Goal: Transaction & Acquisition: Subscribe to service/newsletter

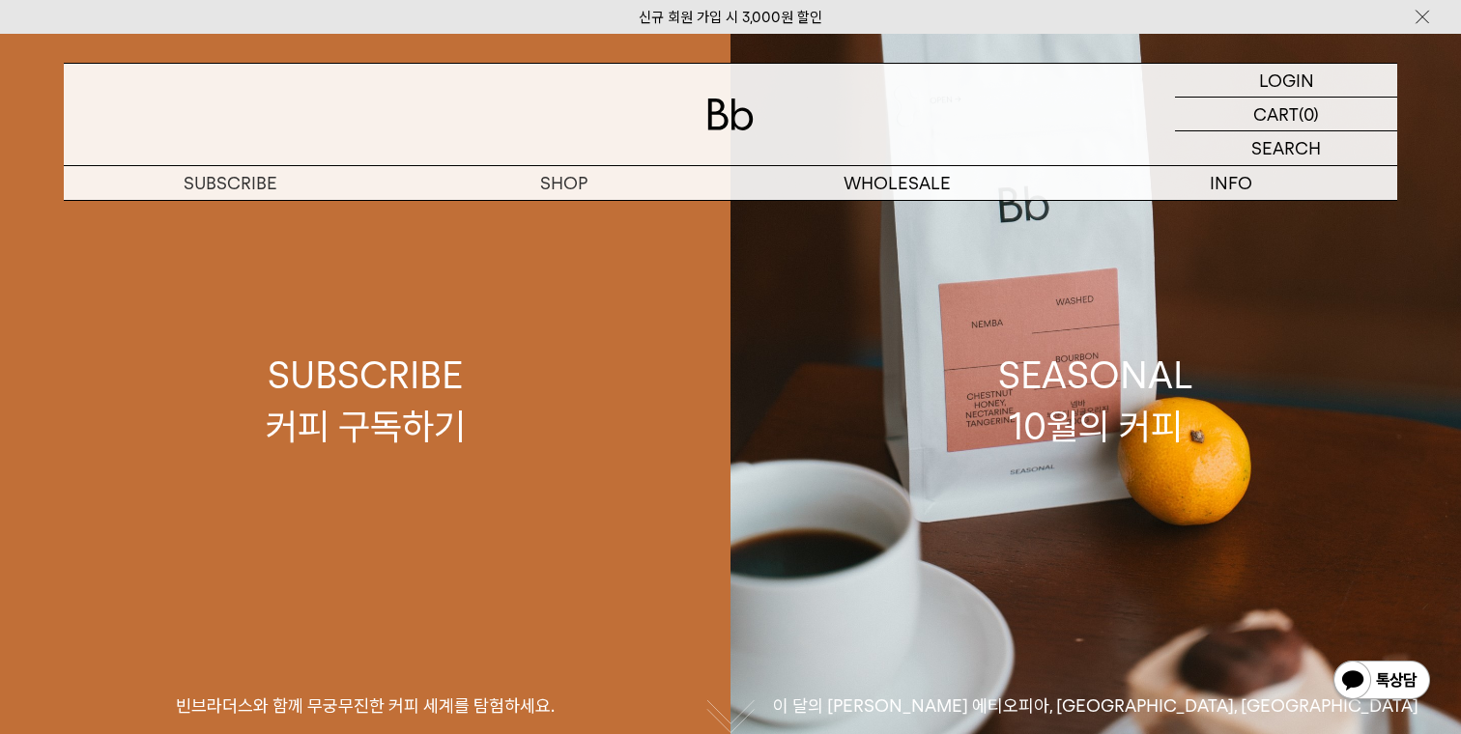
click at [256, 212] on link "SUBSCRIBE 커피 구독하기 빈브라더스와 함께 무궁무진한 커피 세계를 탐험하세요." at bounding box center [365, 401] width 730 height 734
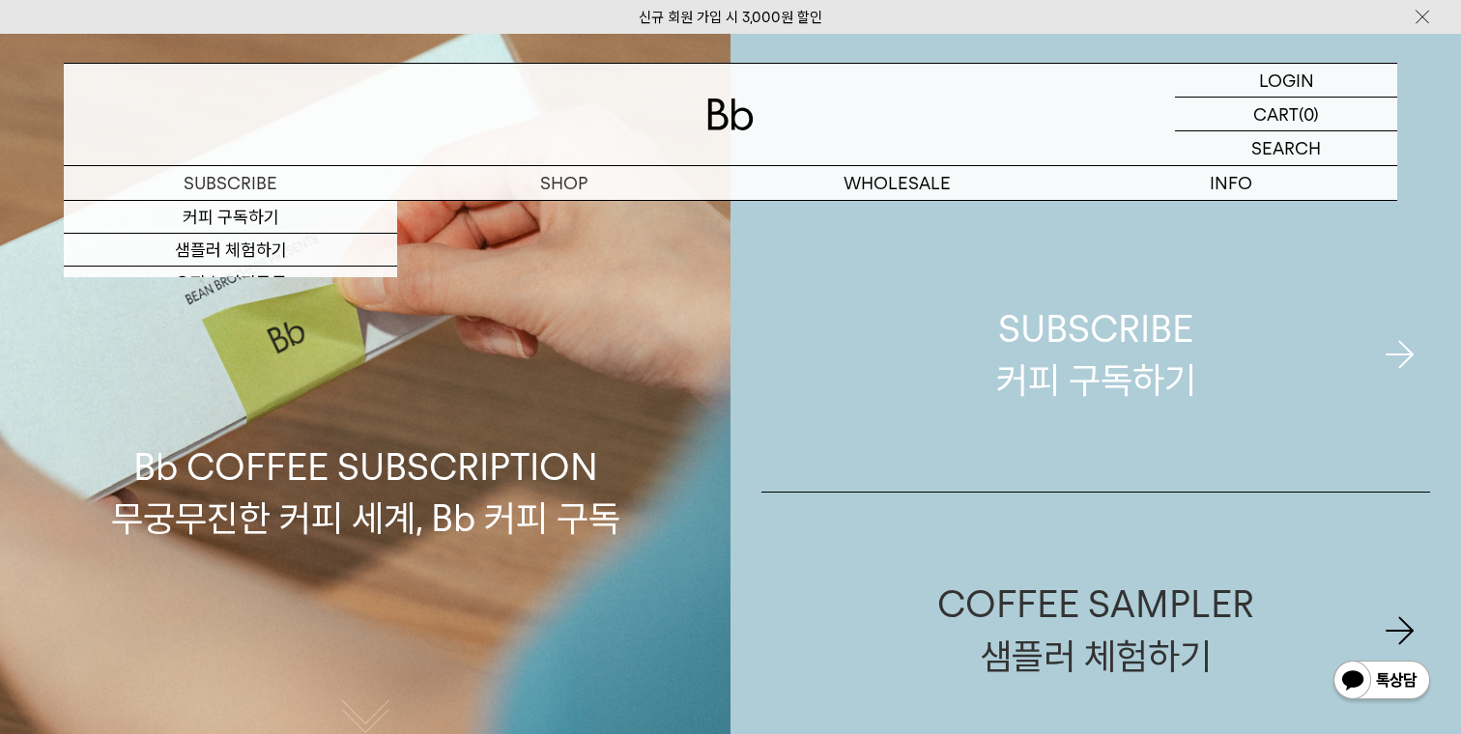
click at [1011, 317] on div "SUBSCRIBE 커피 구독하기" at bounding box center [1096, 354] width 200 height 102
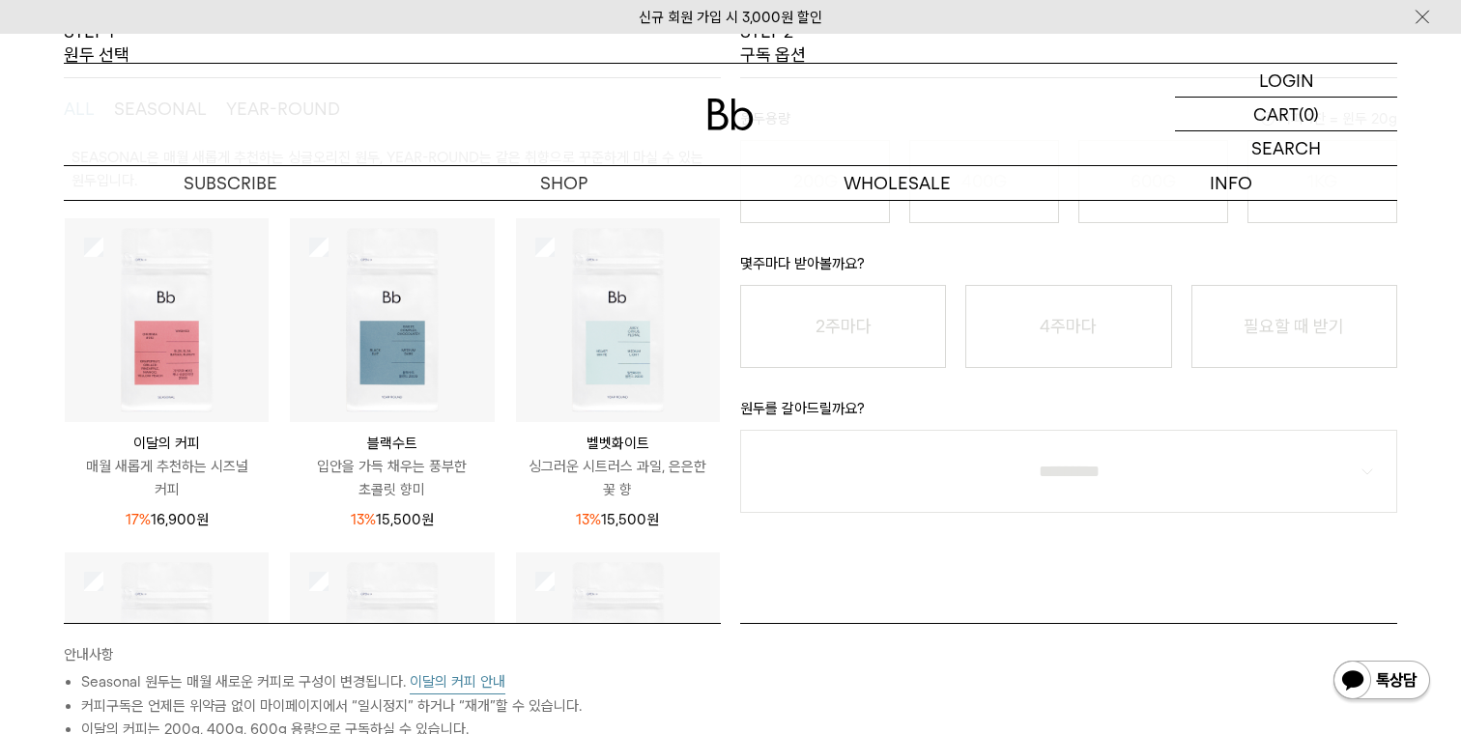
scroll to position [395, 0]
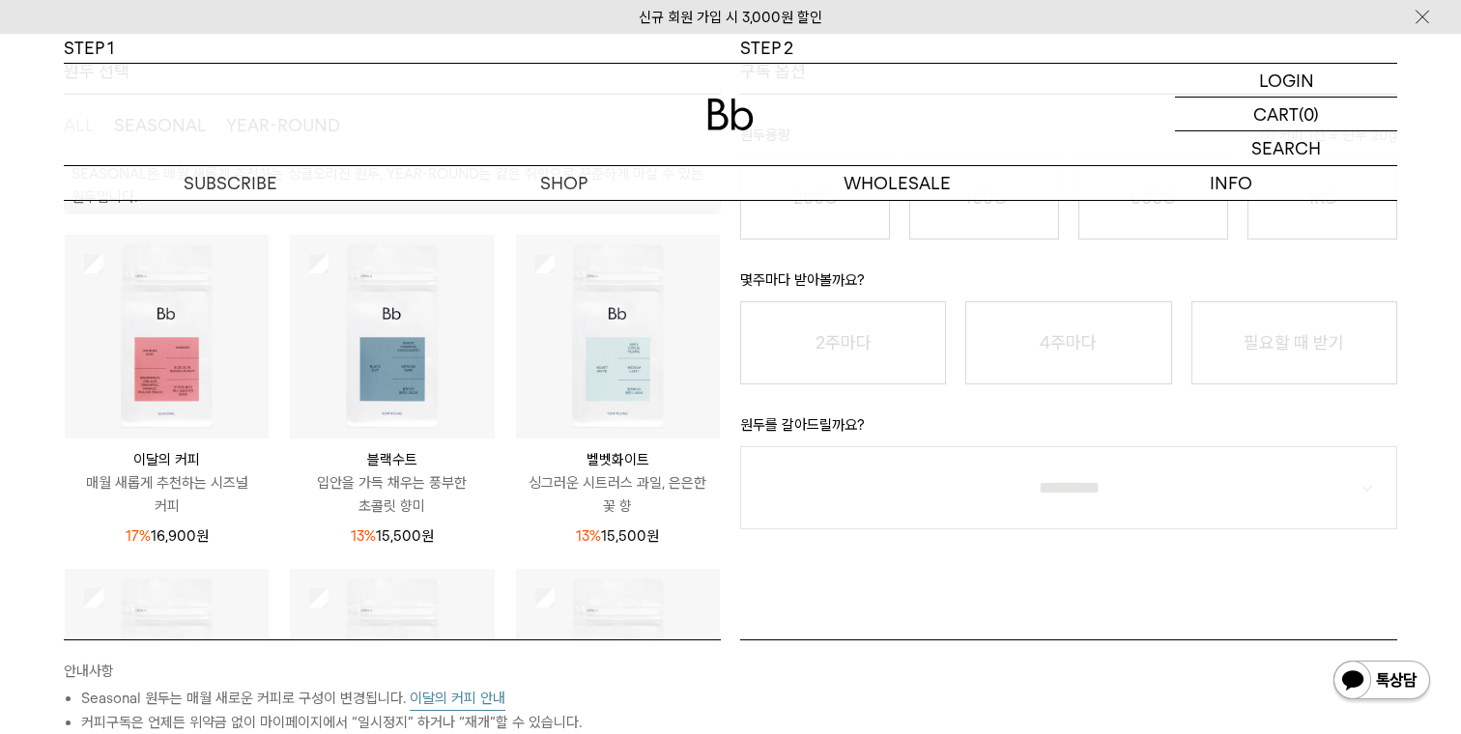
click at [430, 349] on img at bounding box center [392, 337] width 204 height 204
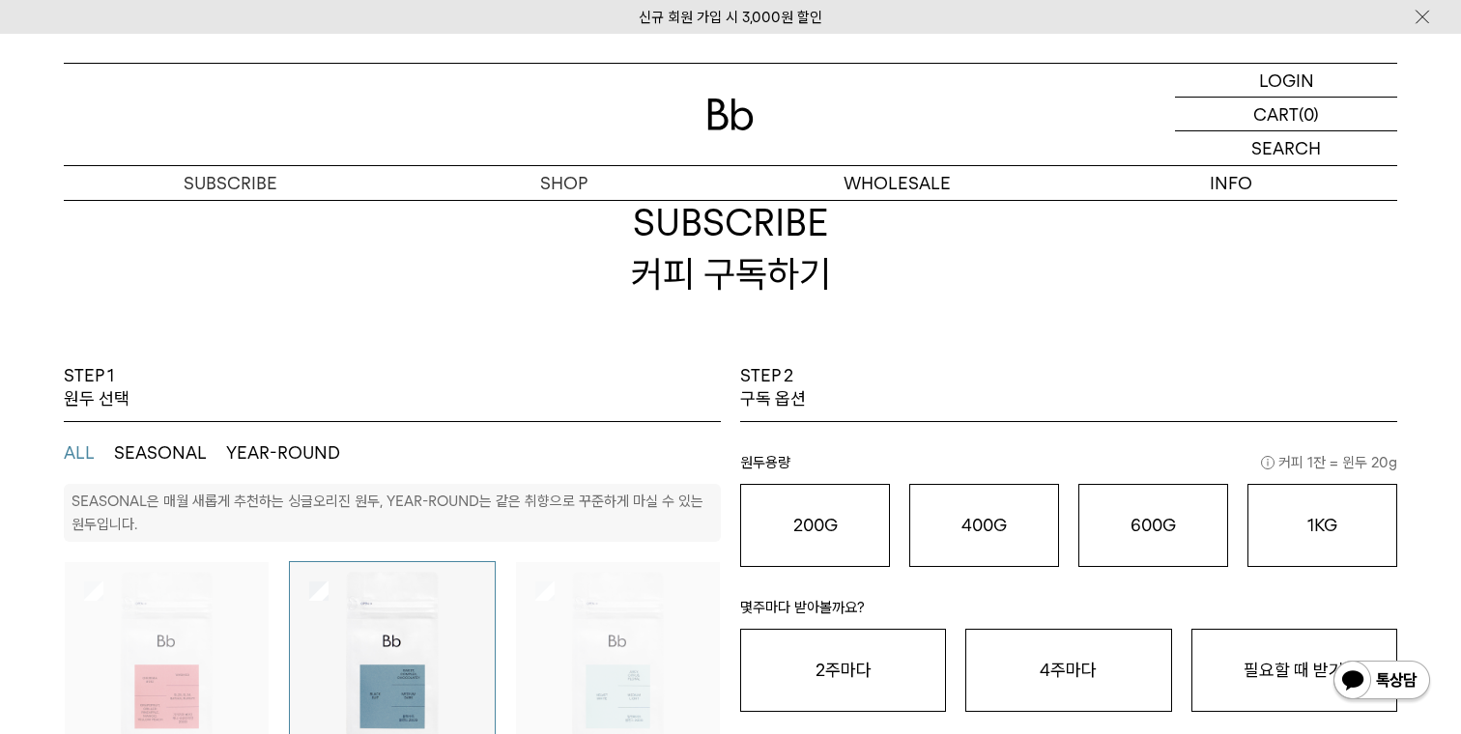
scroll to position [0, 0]
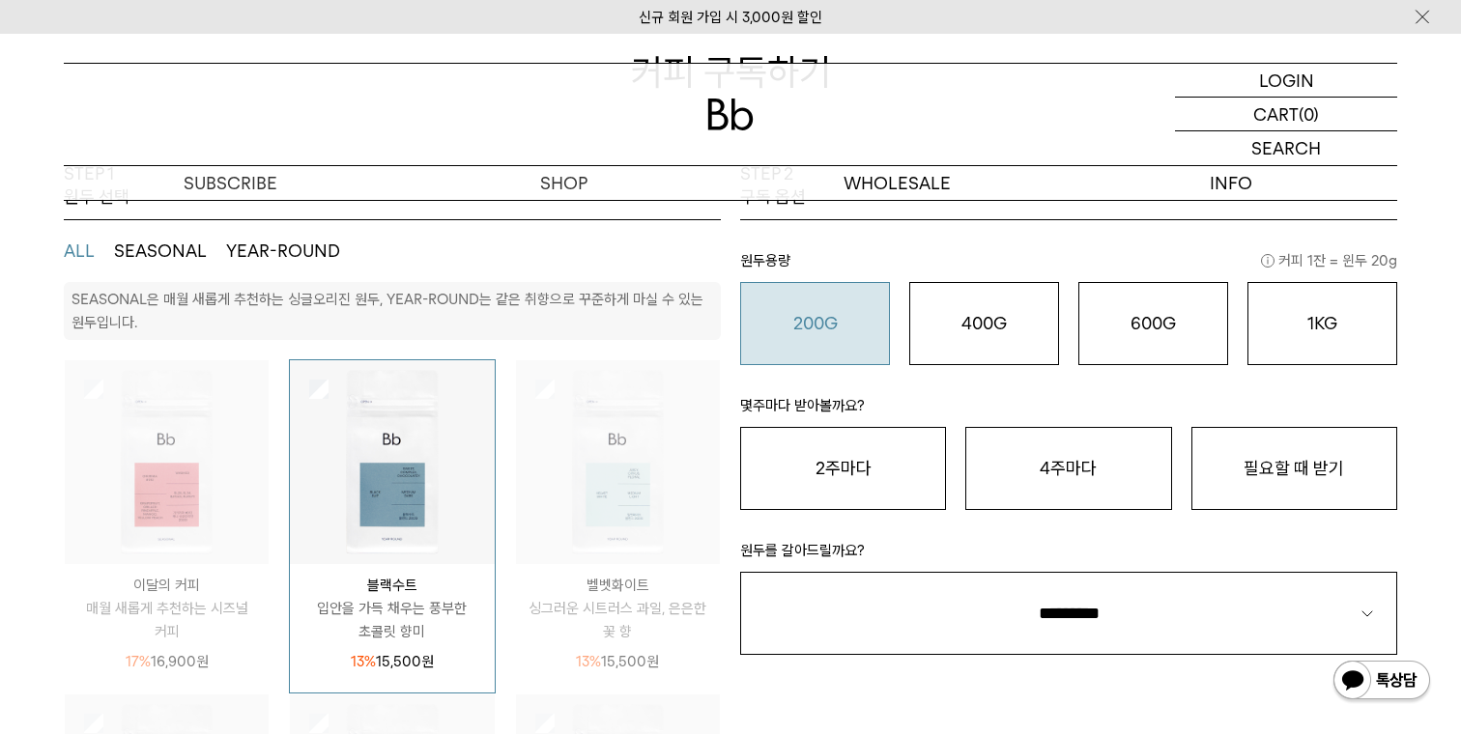
click at [849, 316] on div "200G 16,900 원" at bounding box center [815, 323] width 128 height 23
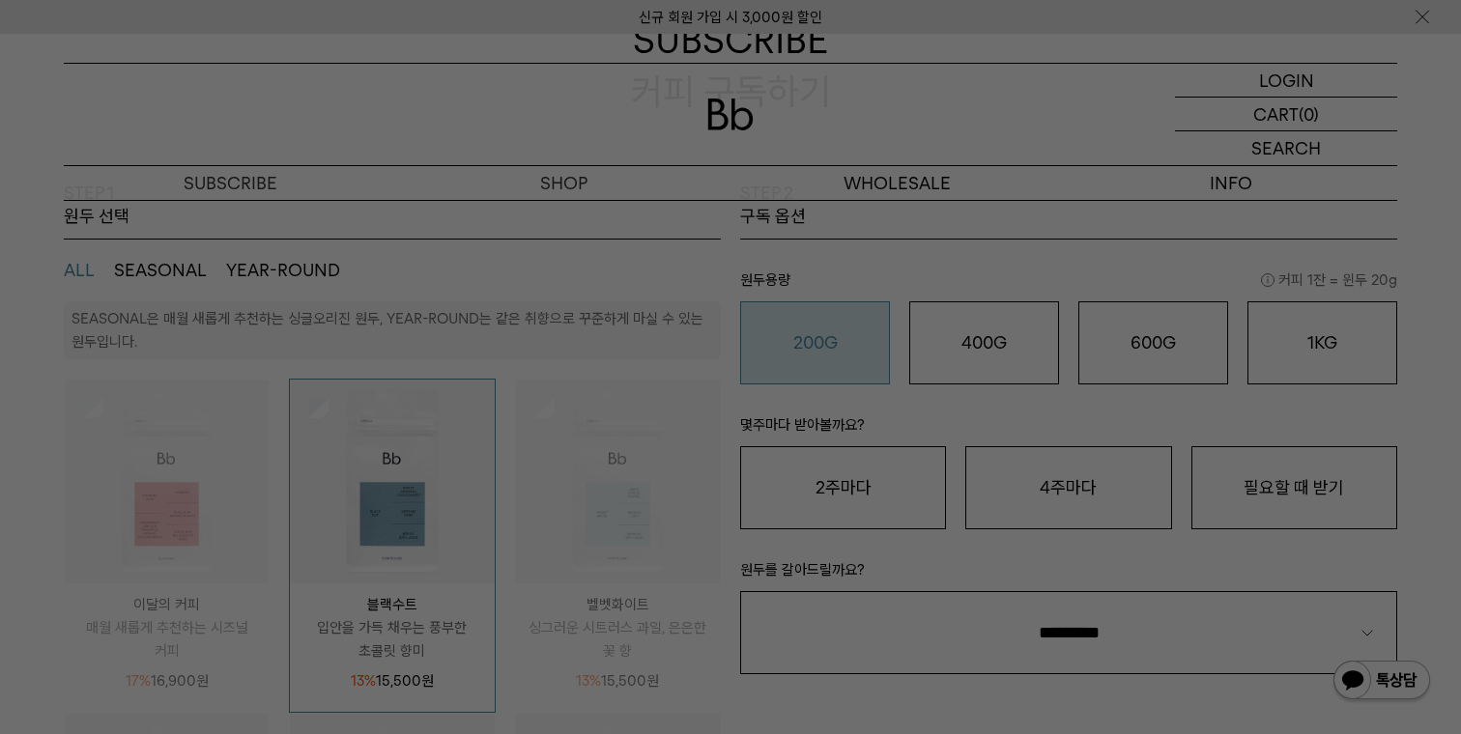
scroll to position [249, 0]
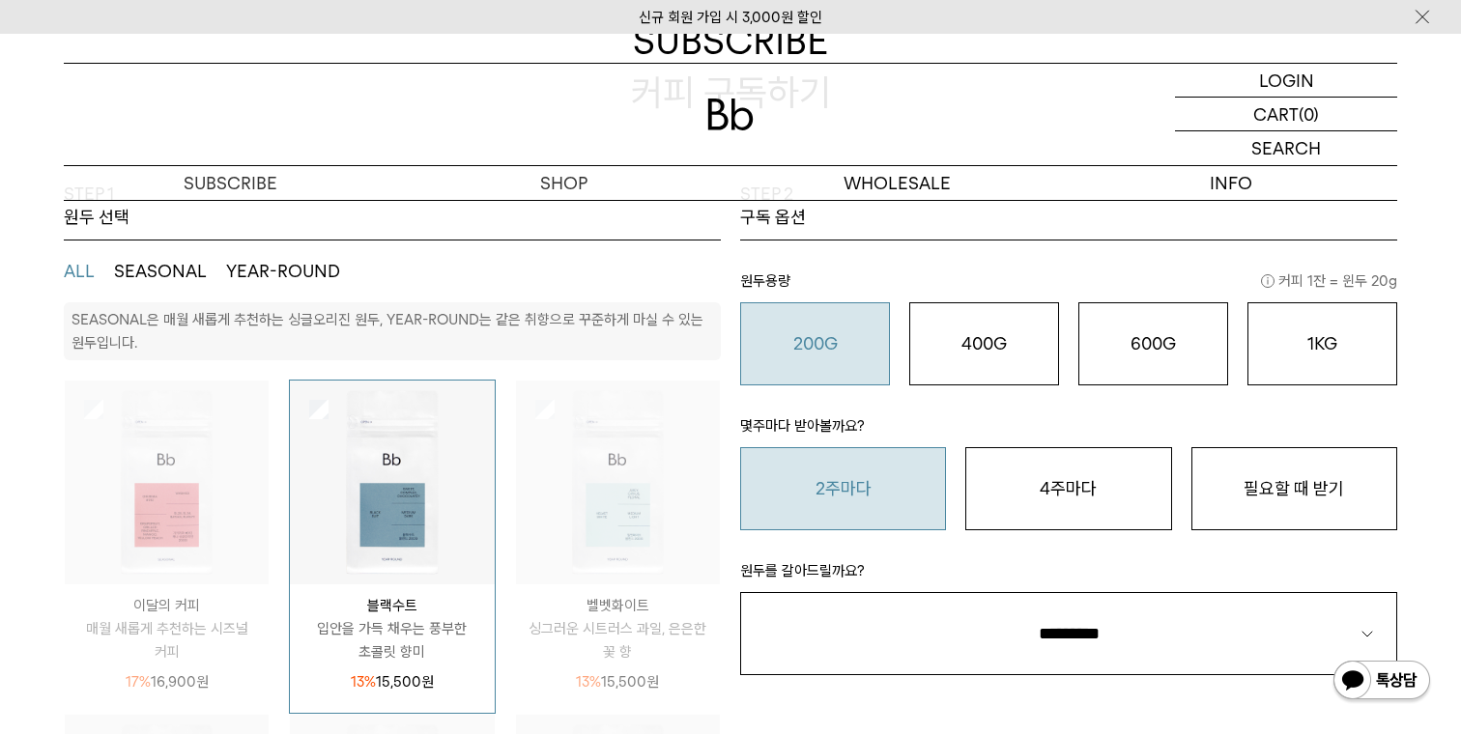
click at [851, 506] on button "2주마다" at bounding box center [843, 488] width 206 height 83
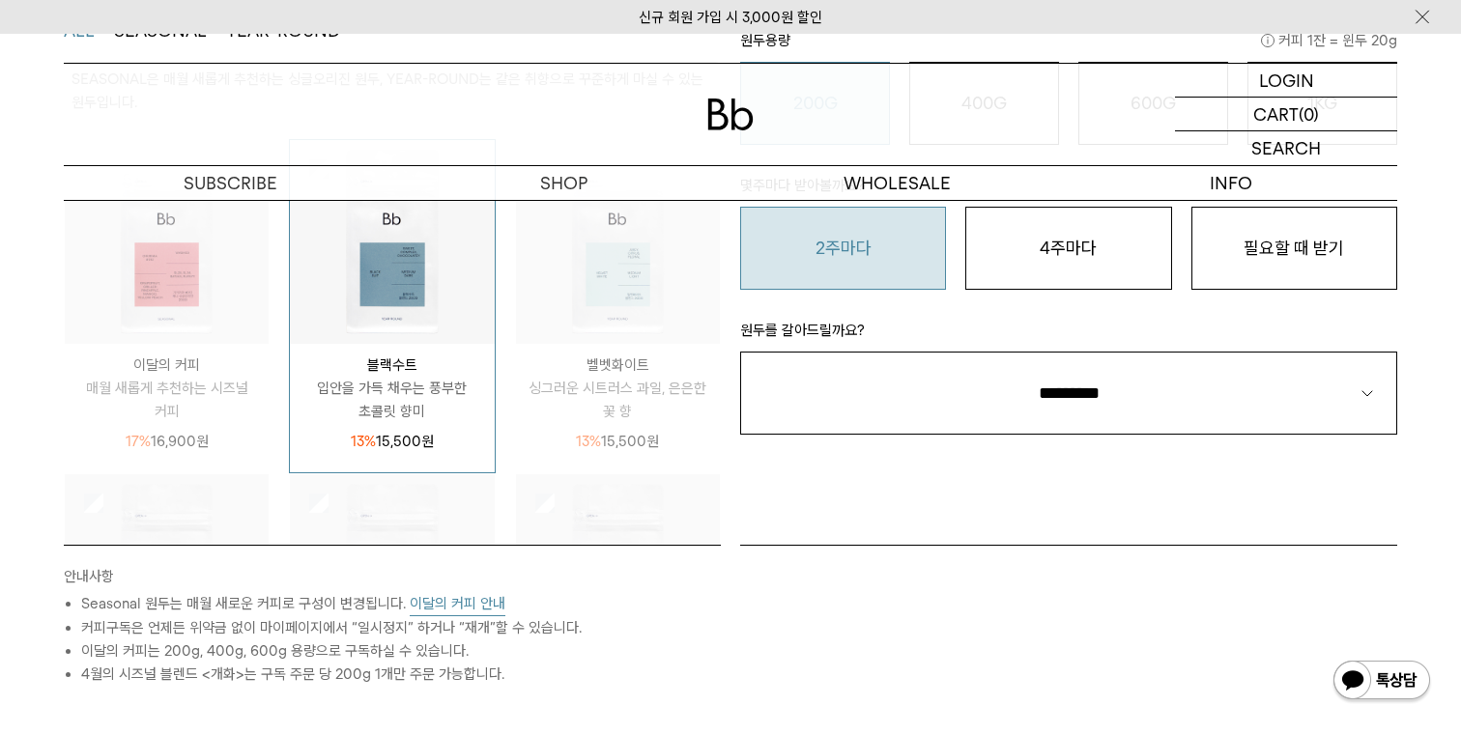
scroll to position [499, 0]
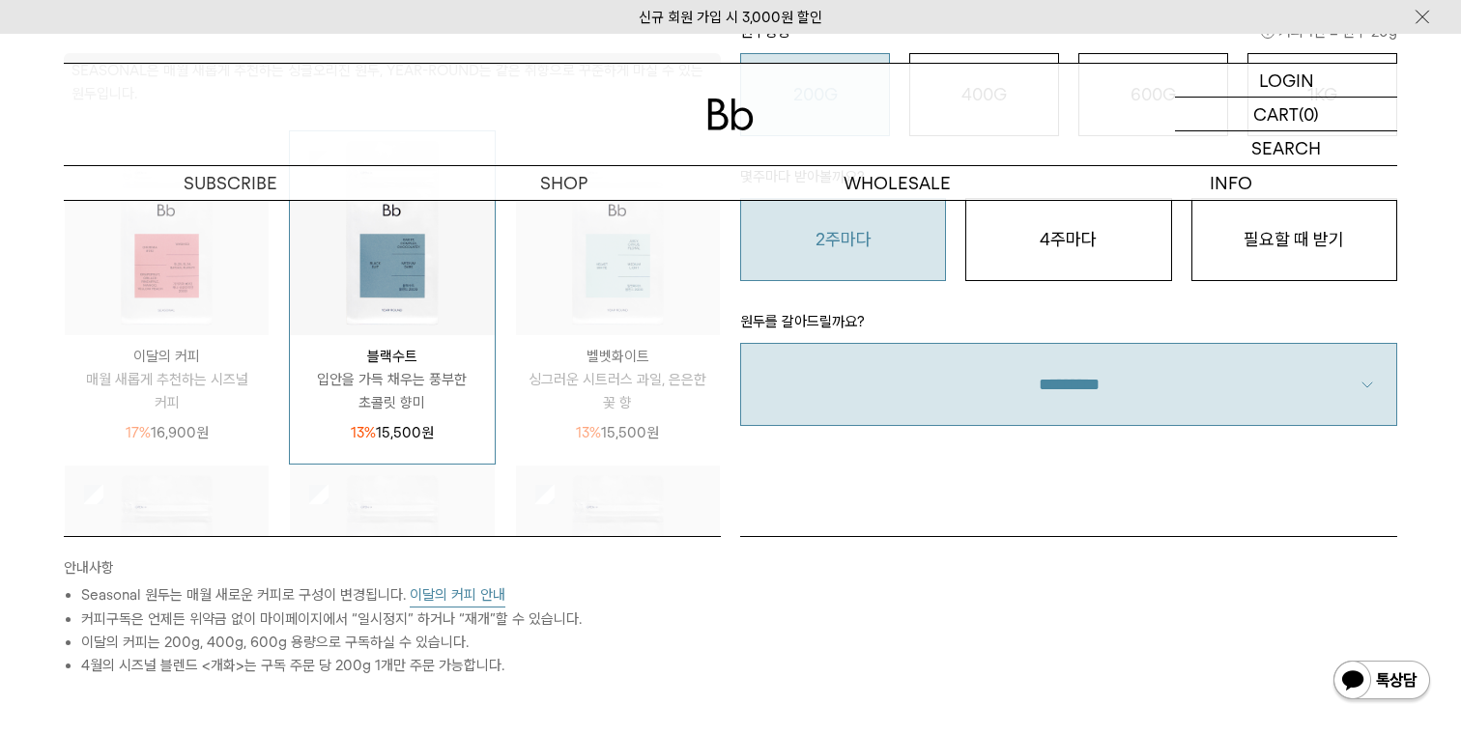
click at [918, 344] on select "**********" at bounding box center [1068, 384] width 657 height 83
select select "**"
click at [740, 343] on select "**********" at bounding box center [1068, 384] width 657 height 83
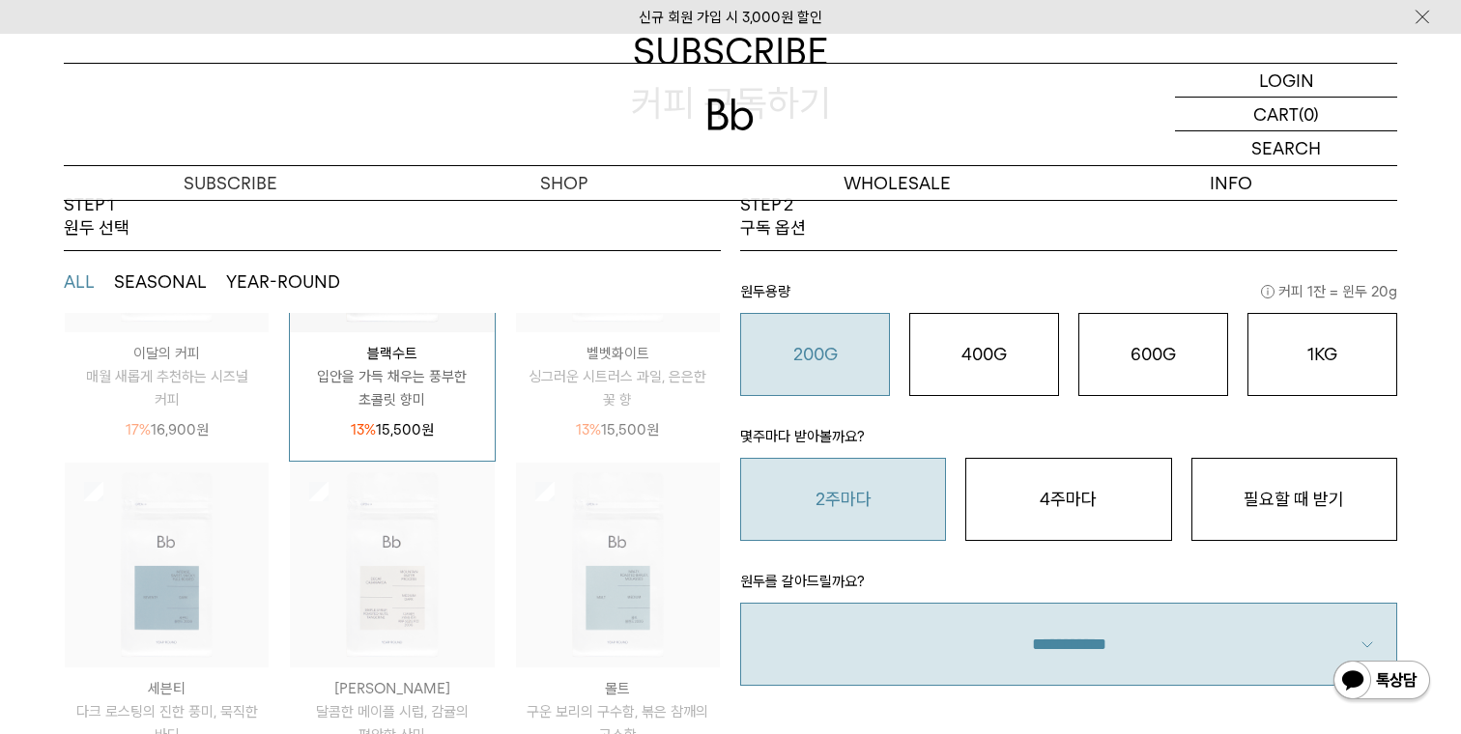
scroll to position [250, 0]
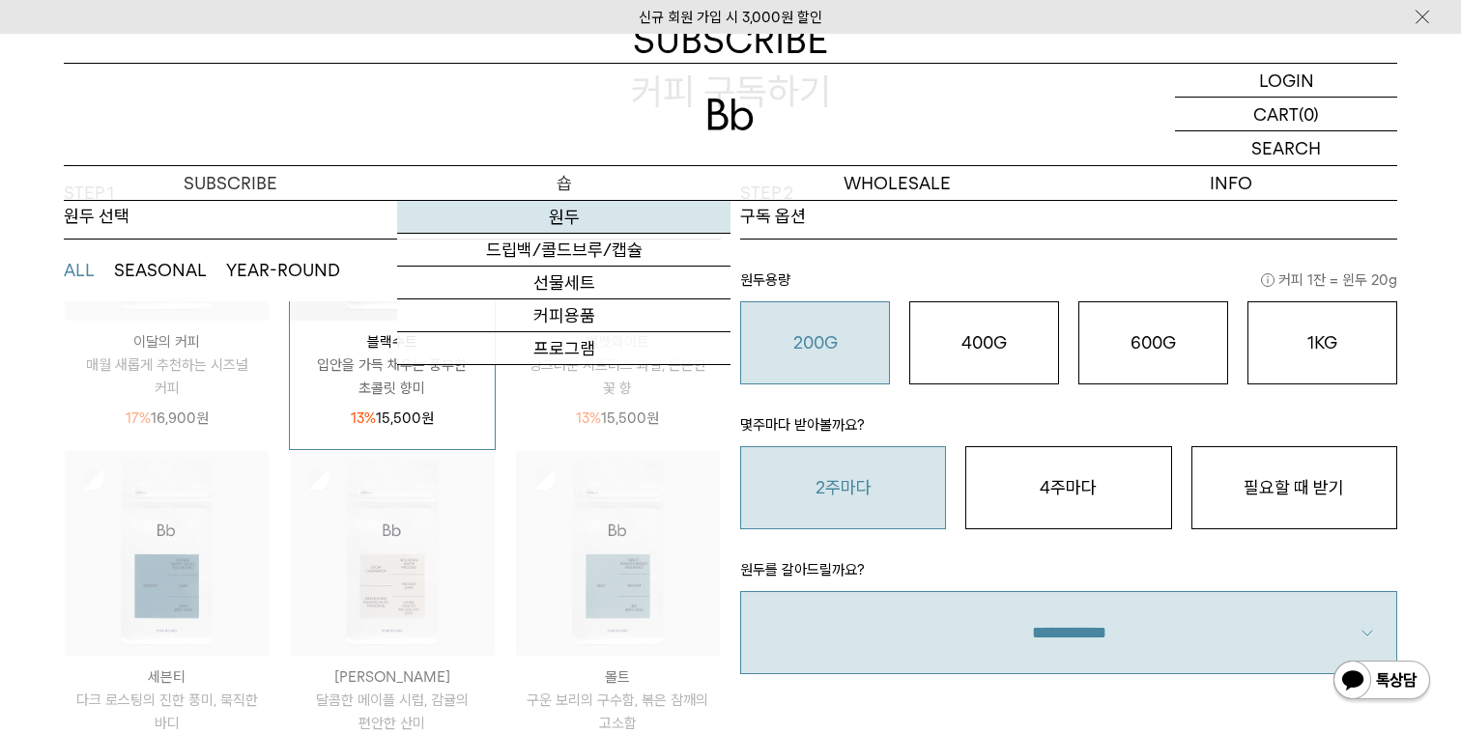
click at [550, 216] on link "원두" at bounding box center [563, 217] width 333 height 33
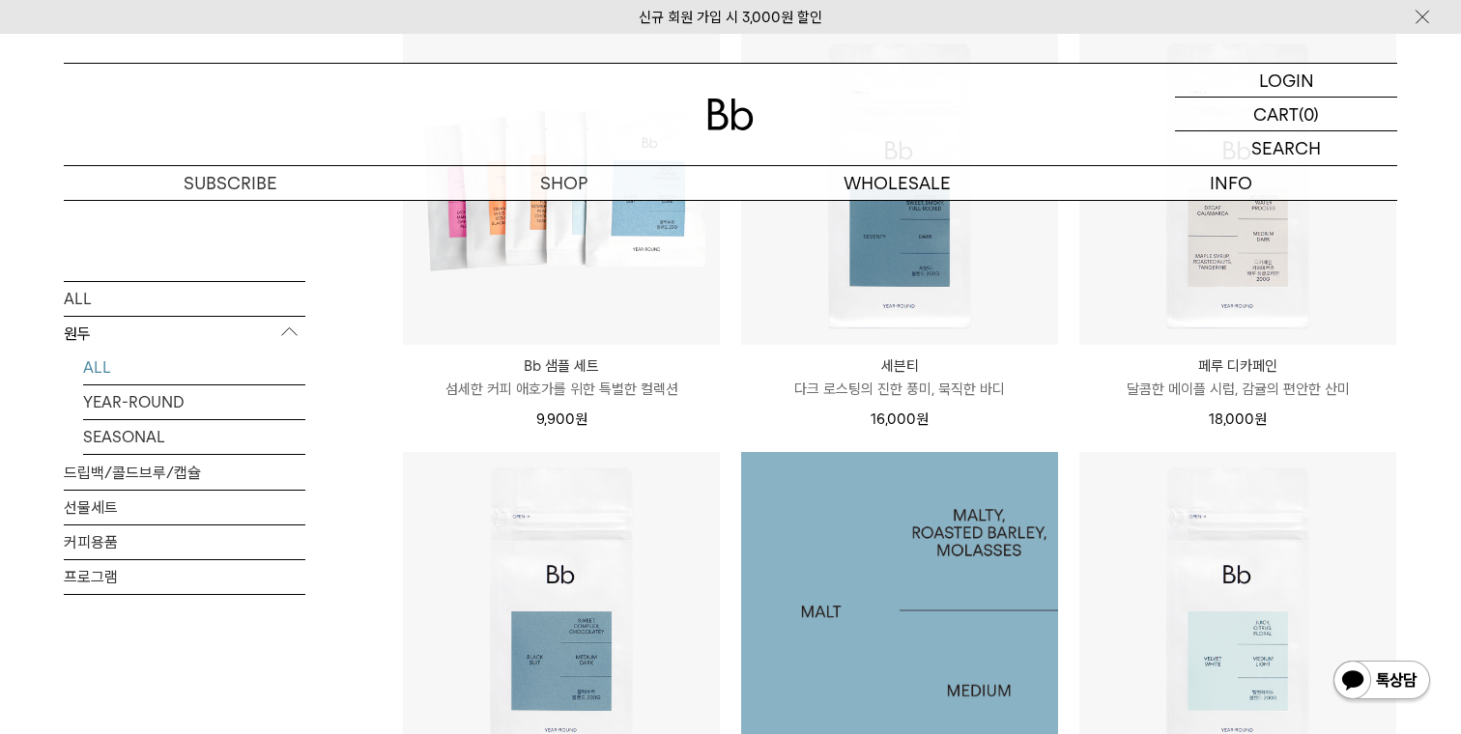
scroll to position [1394, 0]
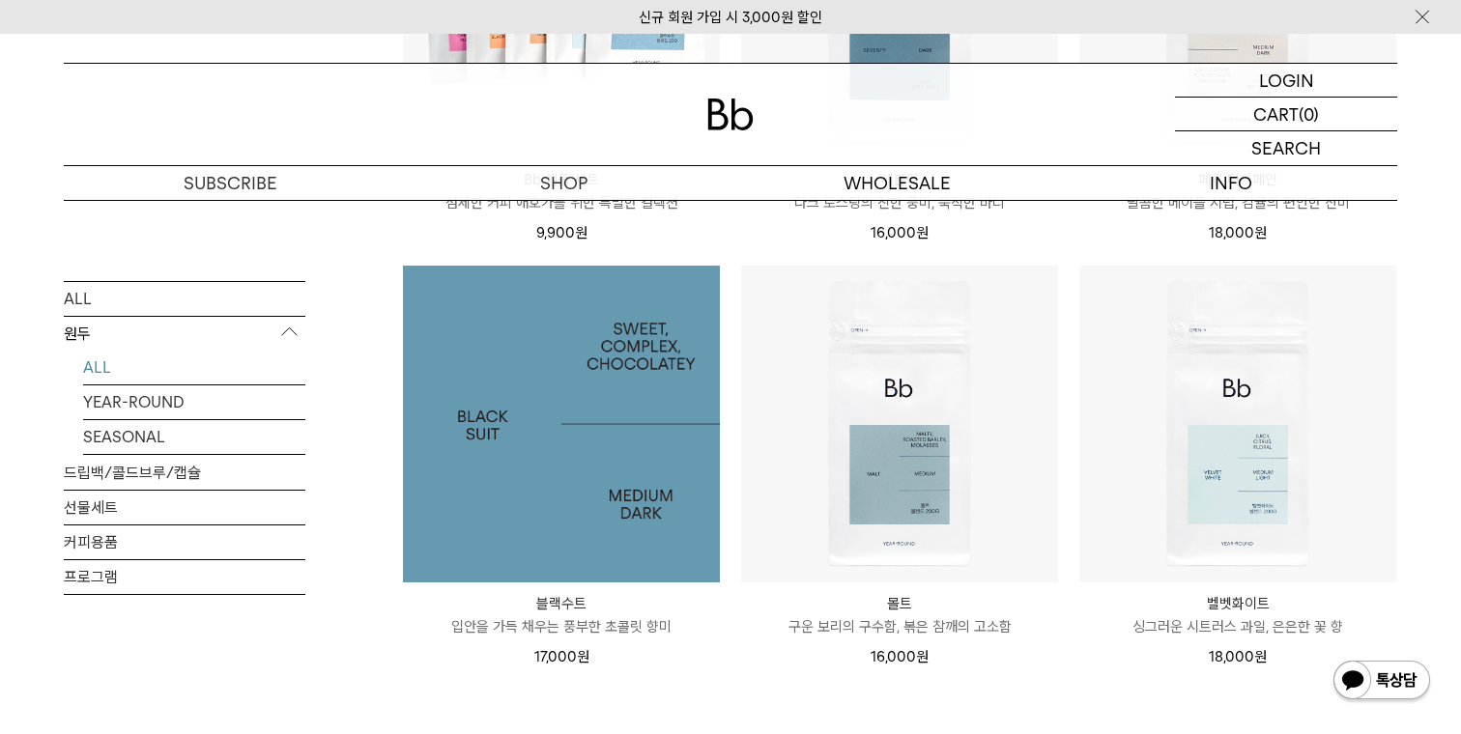
click at [557, 517] on img at bounding box center [561, 424] width 317 height 317
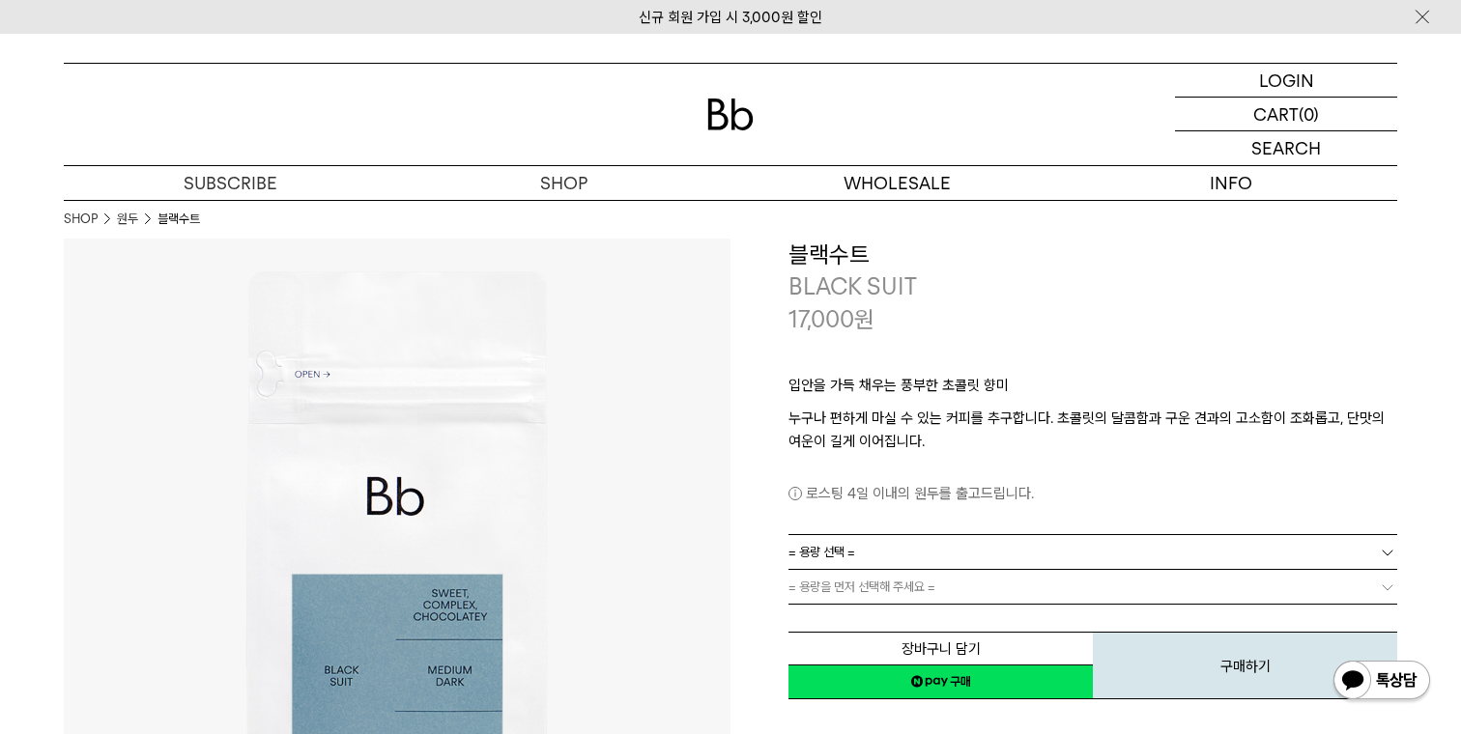
click at [913, 554] on link "= 용량 선택 =" at bounding box center [1092, 552] width 609 height 34
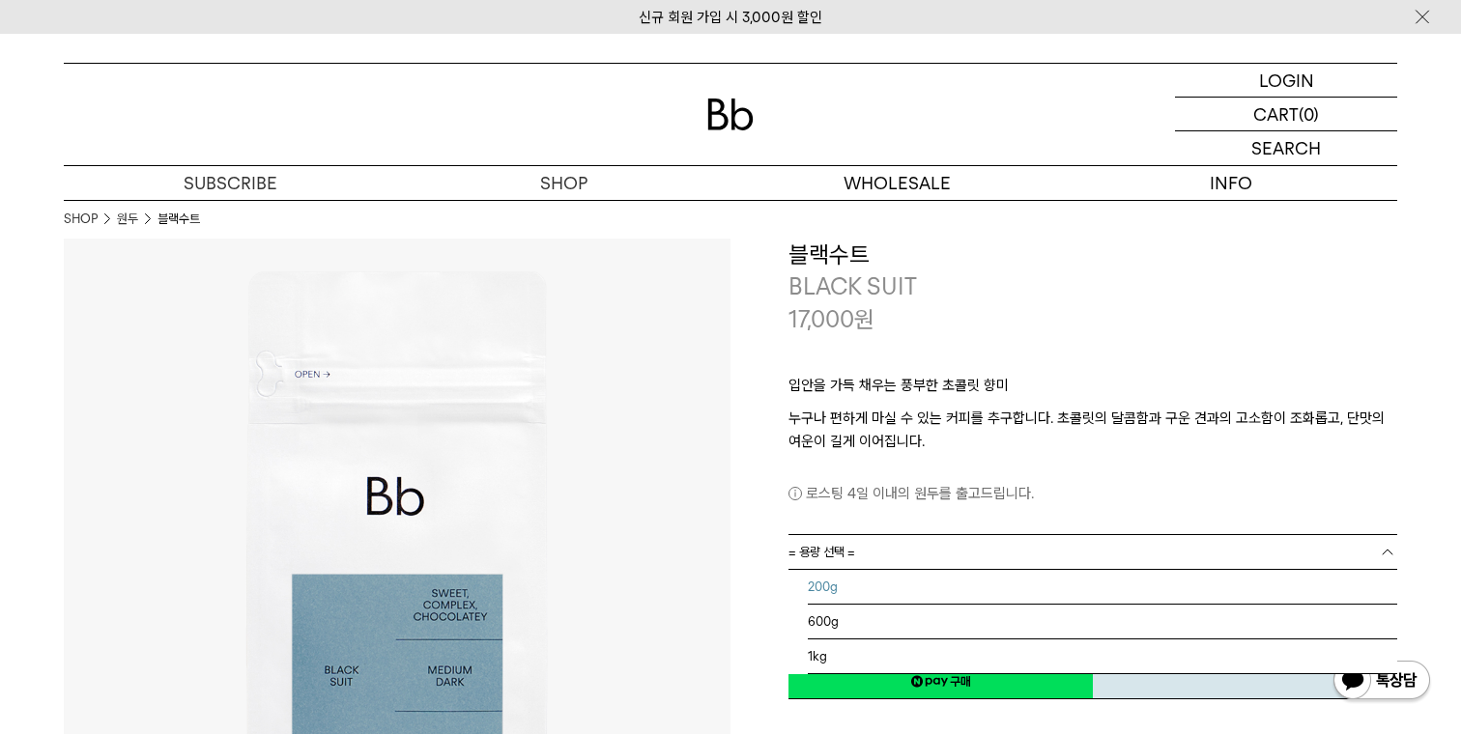
click at [888, 579] on li "200g" at bounding box center [1102, 587] width 589 height 35
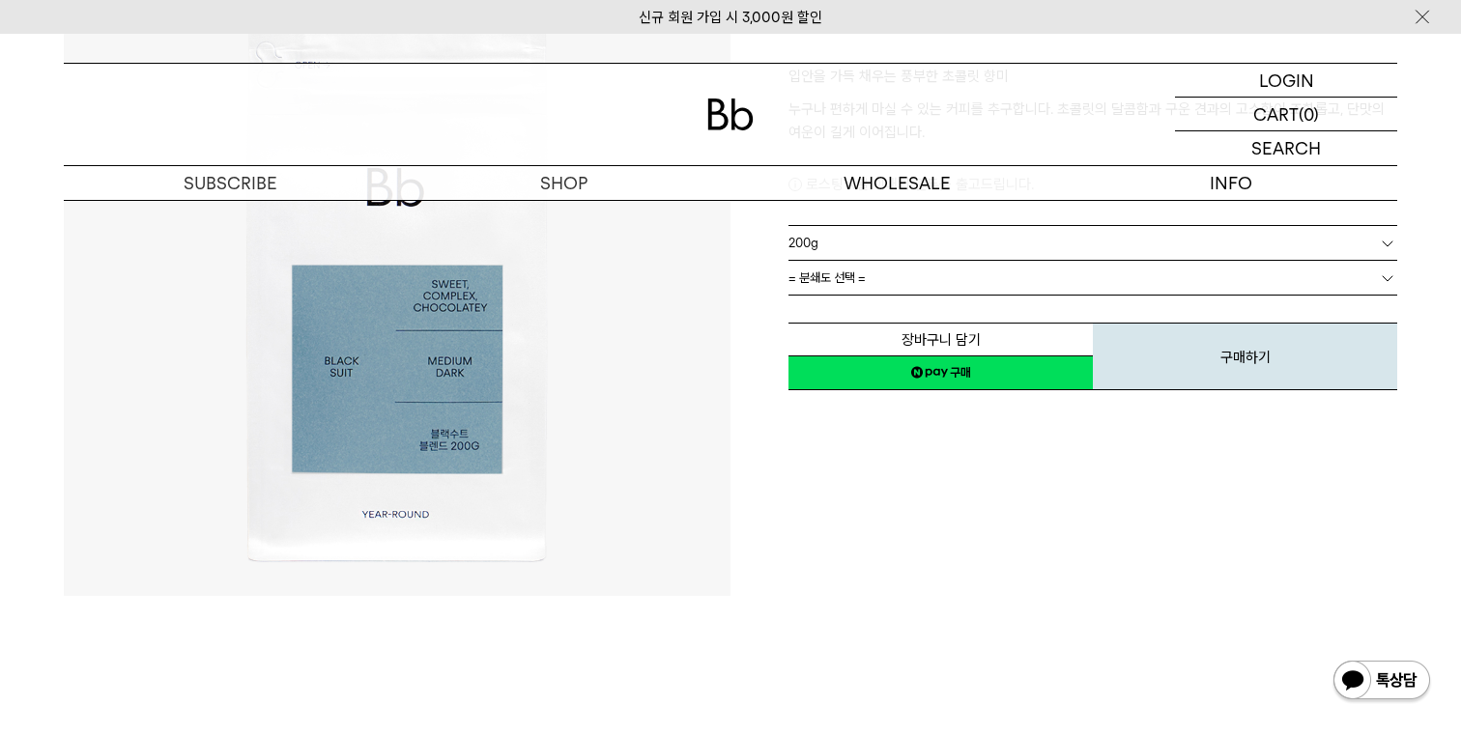
scroll to position [13, 0]
click at [870, 285] on link "= 분쇄도 선택 =" at bounding box center [1092, 278] width 609 height 34
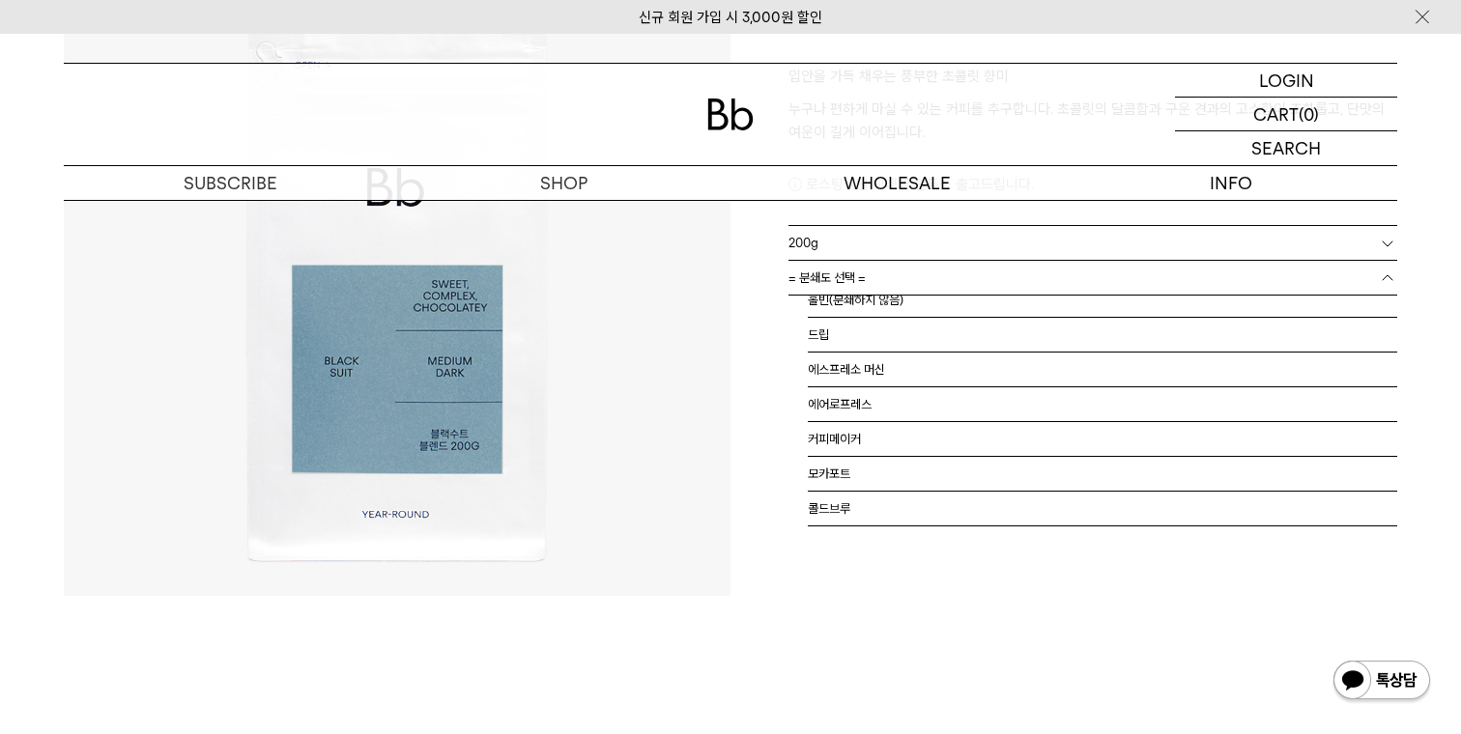
scroll to position [0, 0]
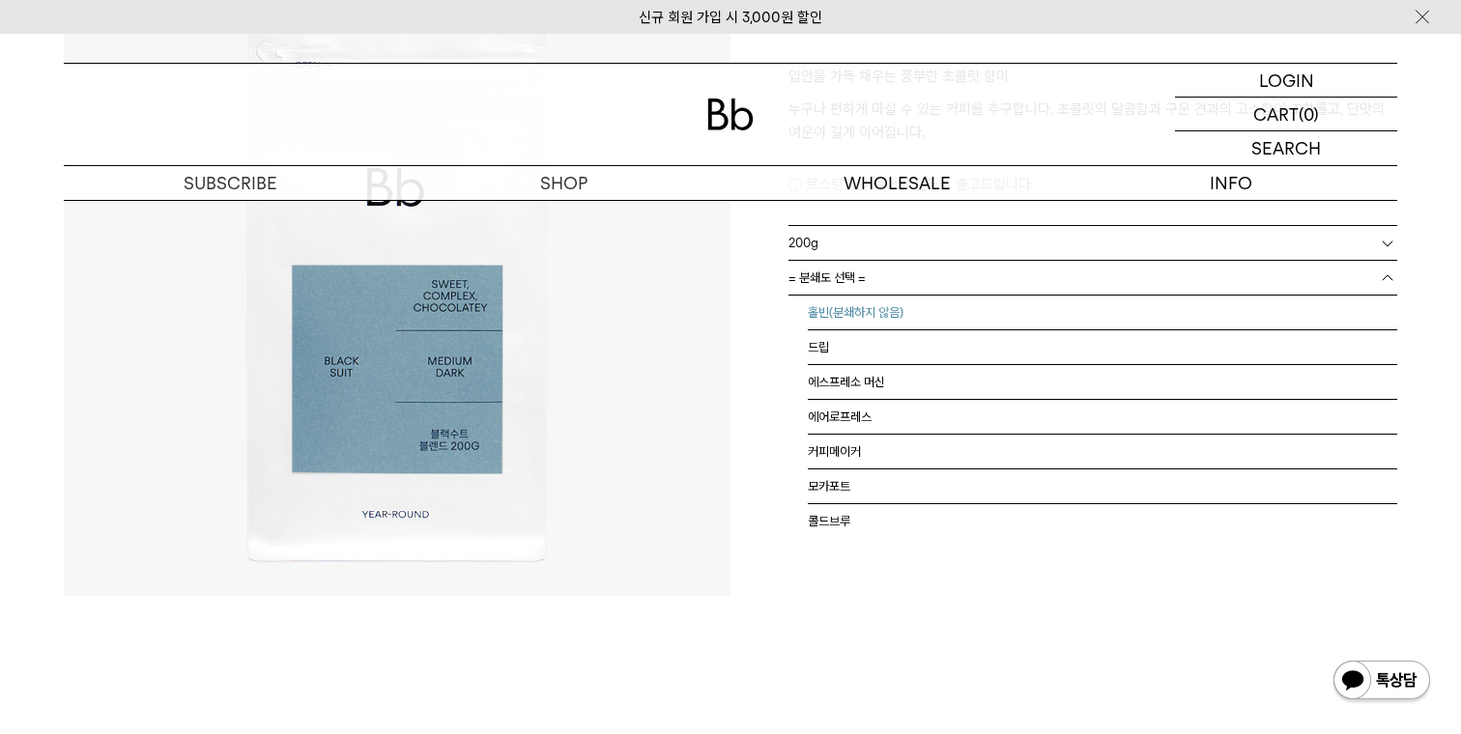
click at [865, 311] on li "홀빈(분쇄하지 않음)" at bounding box center [1102, 313] width 589 height 35
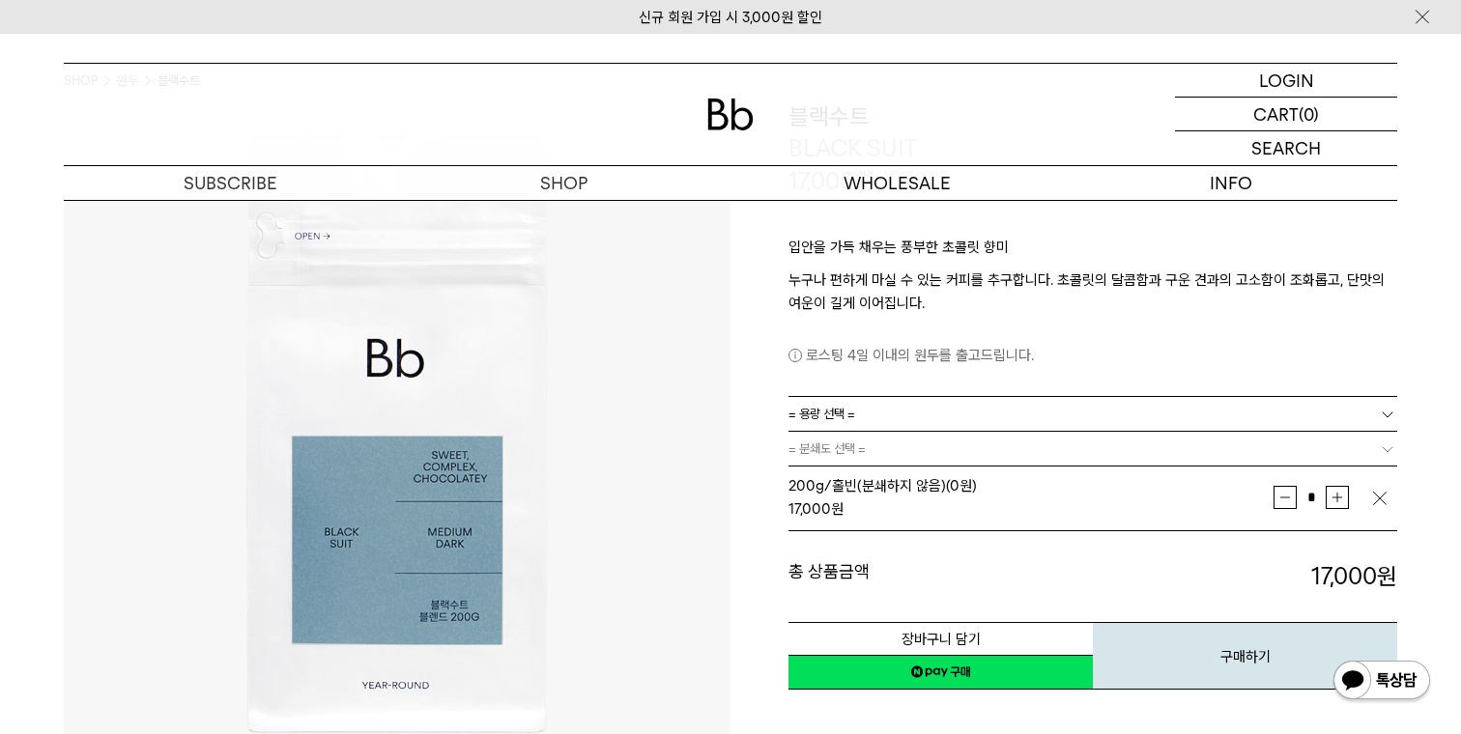
scroll to position [135, 0]
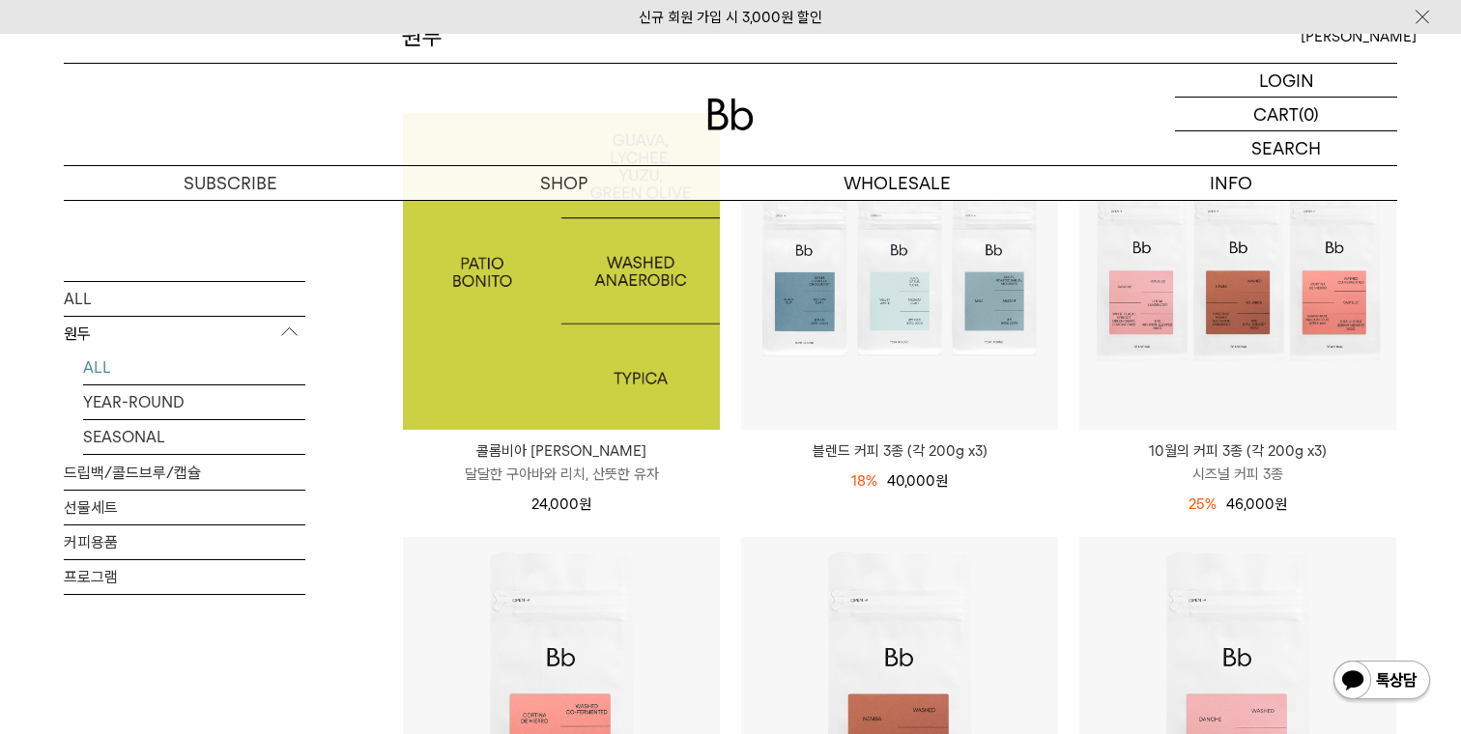
scroll to position [283, 0]
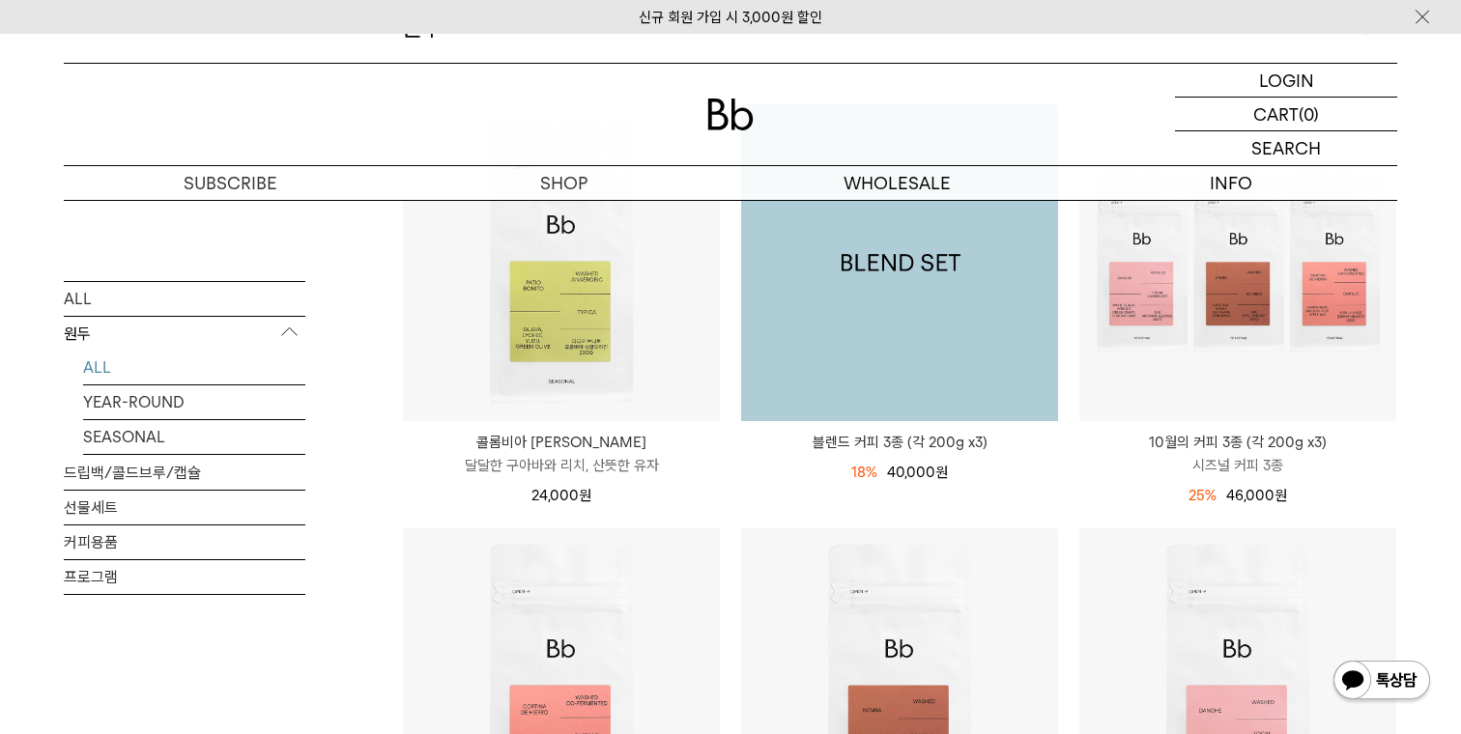
click at [947, 328] on img at bounding box center [899, 262] width 317 height 317
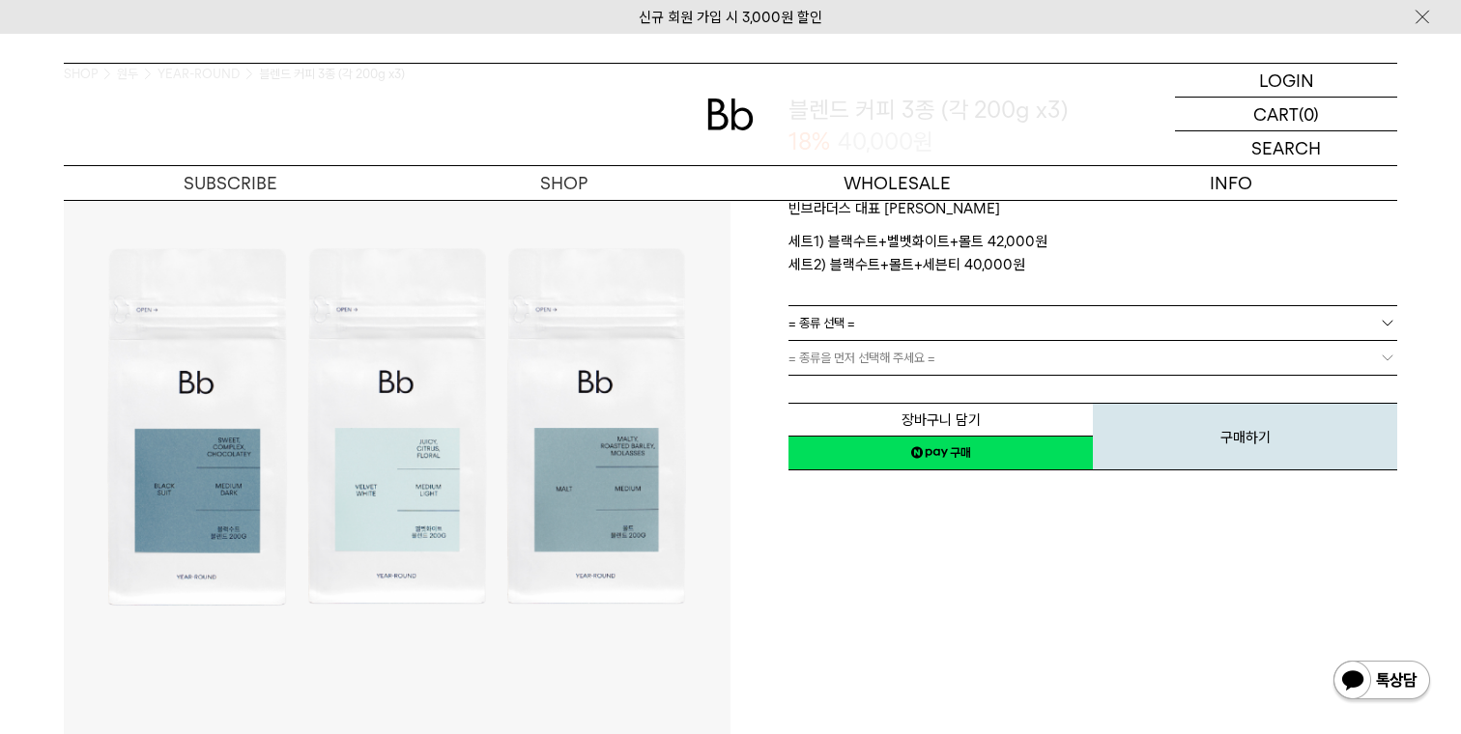
scroll to position [147, 0]
click at [860, 331] on link "= 종류 선택 =" at bounding box center [1092, 321] width 609 height 34
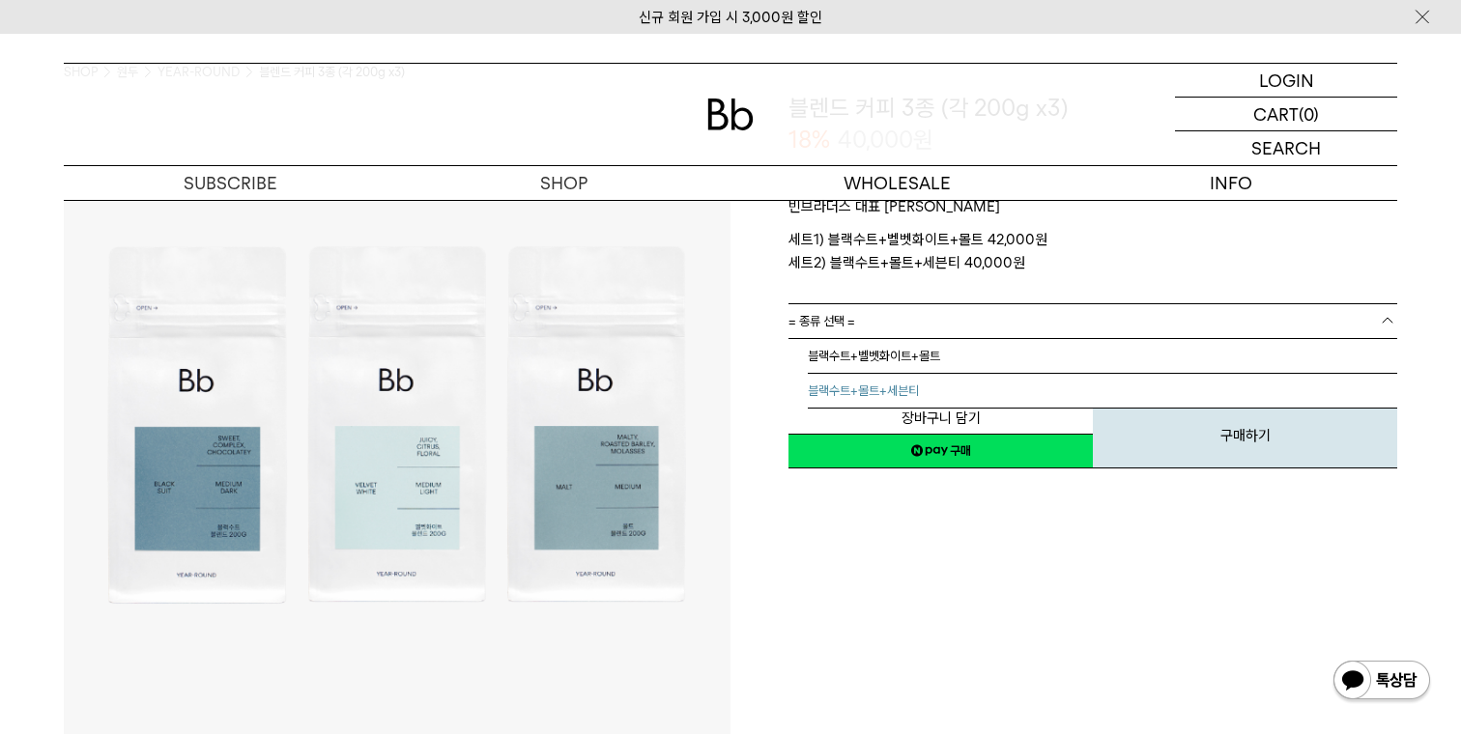
click at [860, 356] on li "블랙수트+벨벳화이트+몰트" at bounding box center [1102, 356] width 589 height 35
click at [870, 346] on link "= 분쇄도 선택 =" at bounding box center [1092, 356] width 609 height 34
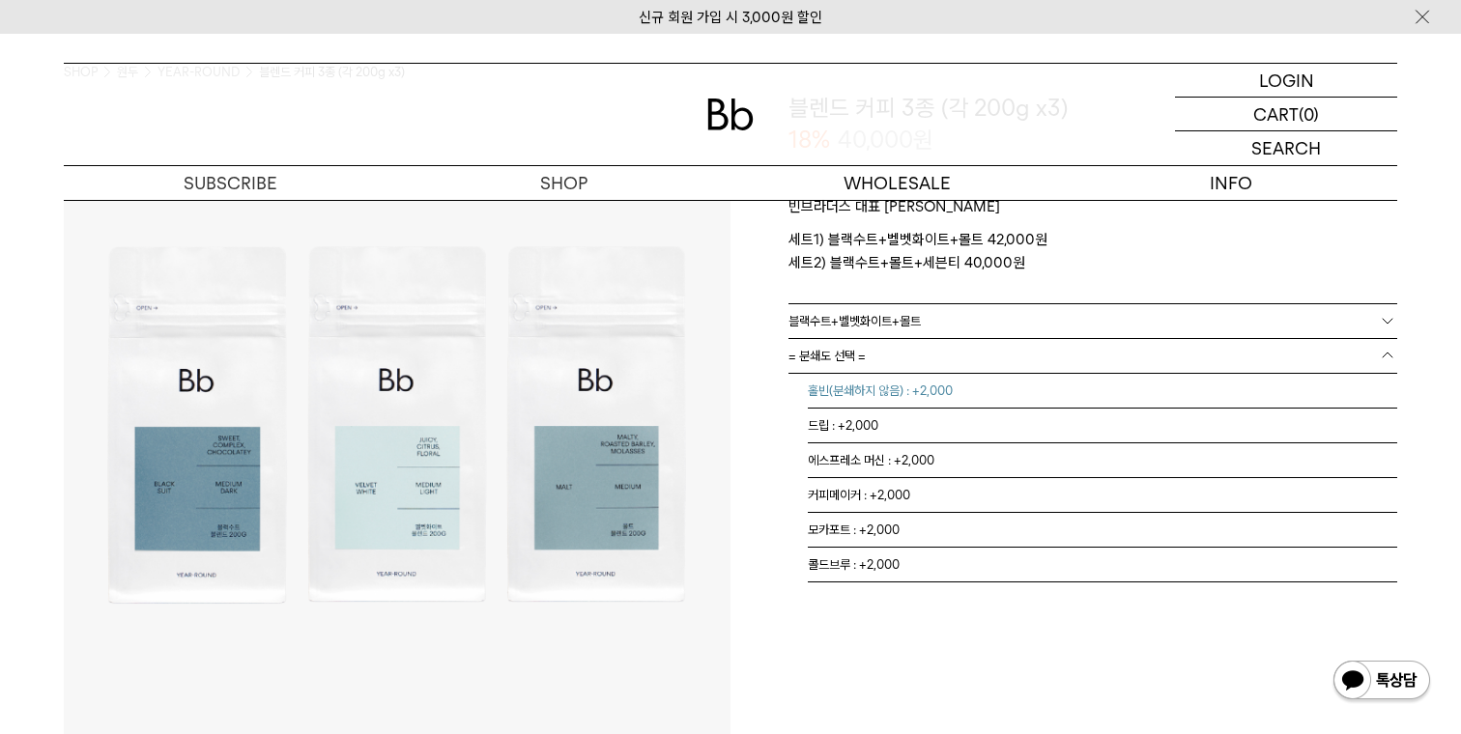
click at [866, 382] on li "홀빈(분쇄하지 않음) : +2,000" at bounding box center [1102, 391] width 589 height 35
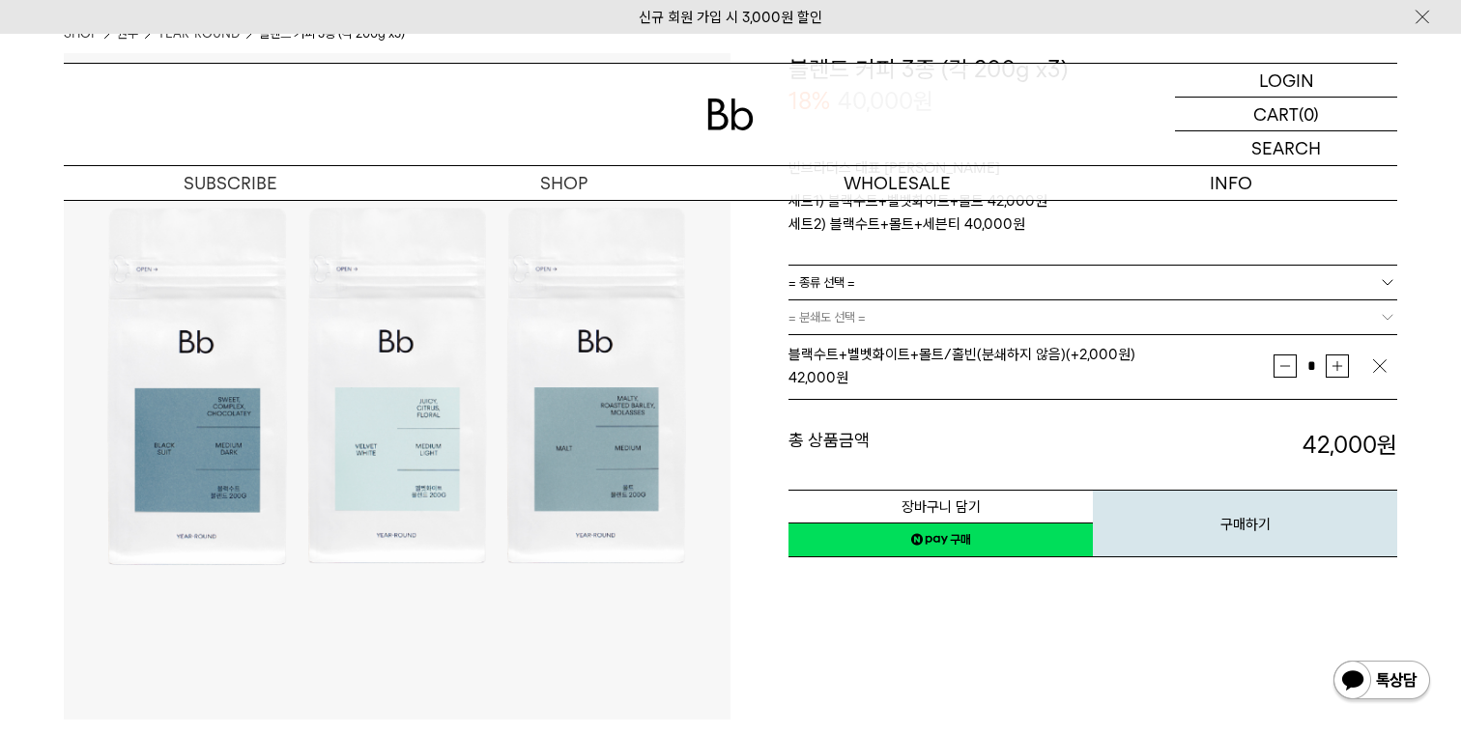
scroll to position [193, 0]
